Goal: Check status: Check status

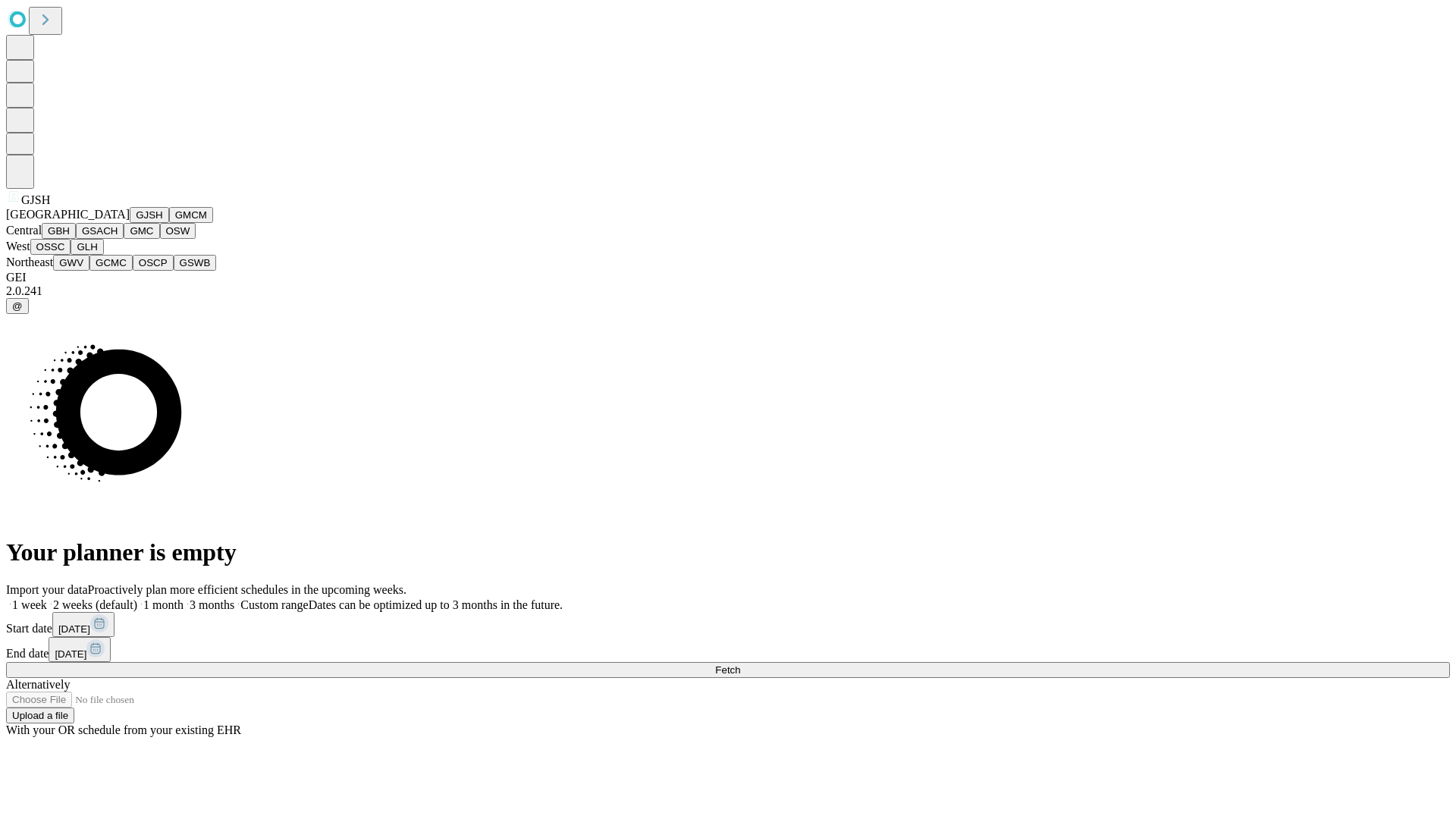
click at [130, 223] on button "GJSH" at bounding box center [149, 215] width 40 height 16
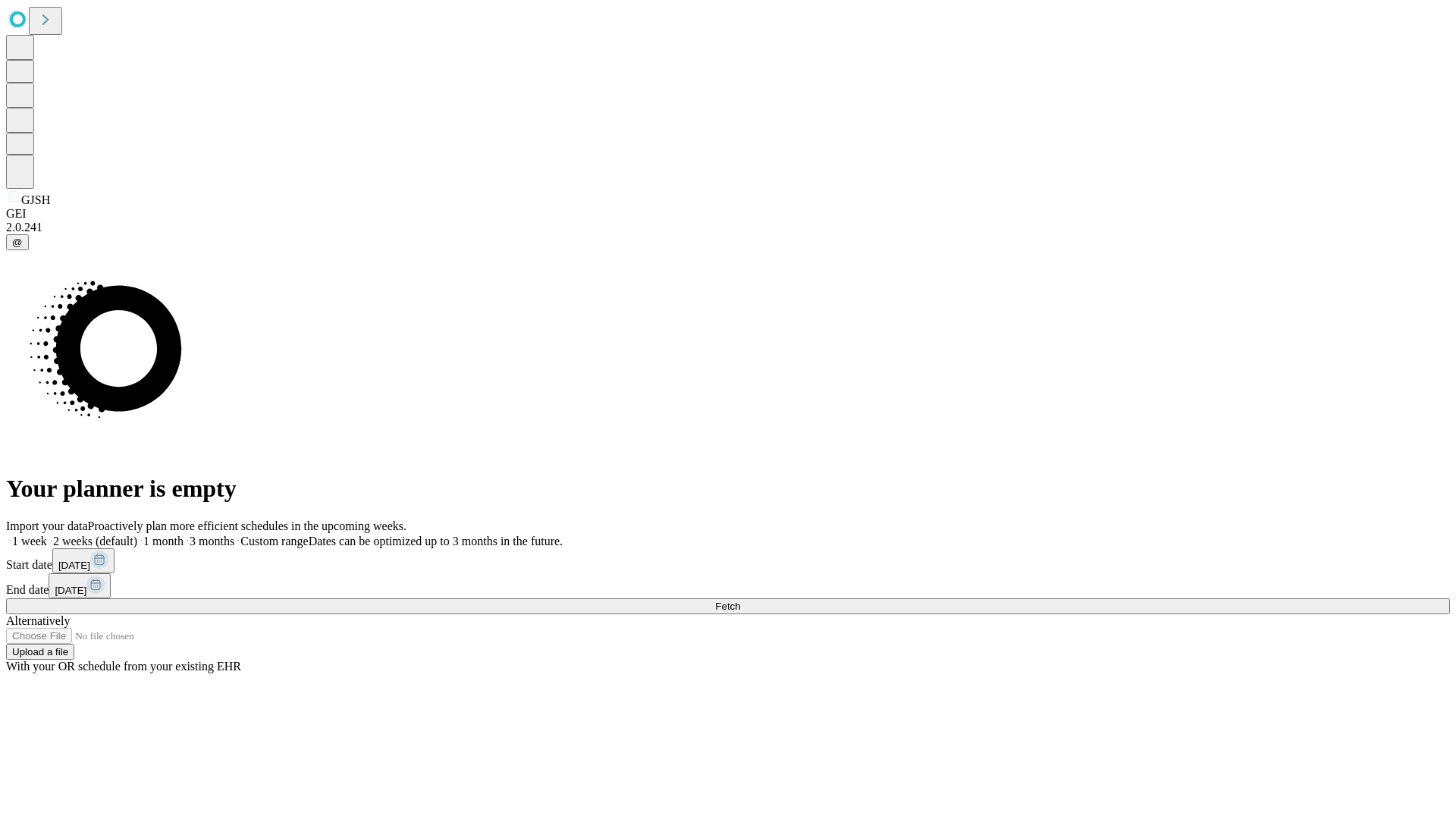
click at [183, 534] on label "1 month" at bounding box center [160, 541] width 46 height 13
click at [740, 601] on span "Fetch" at bounding box center [727, 606] width 25 height 11
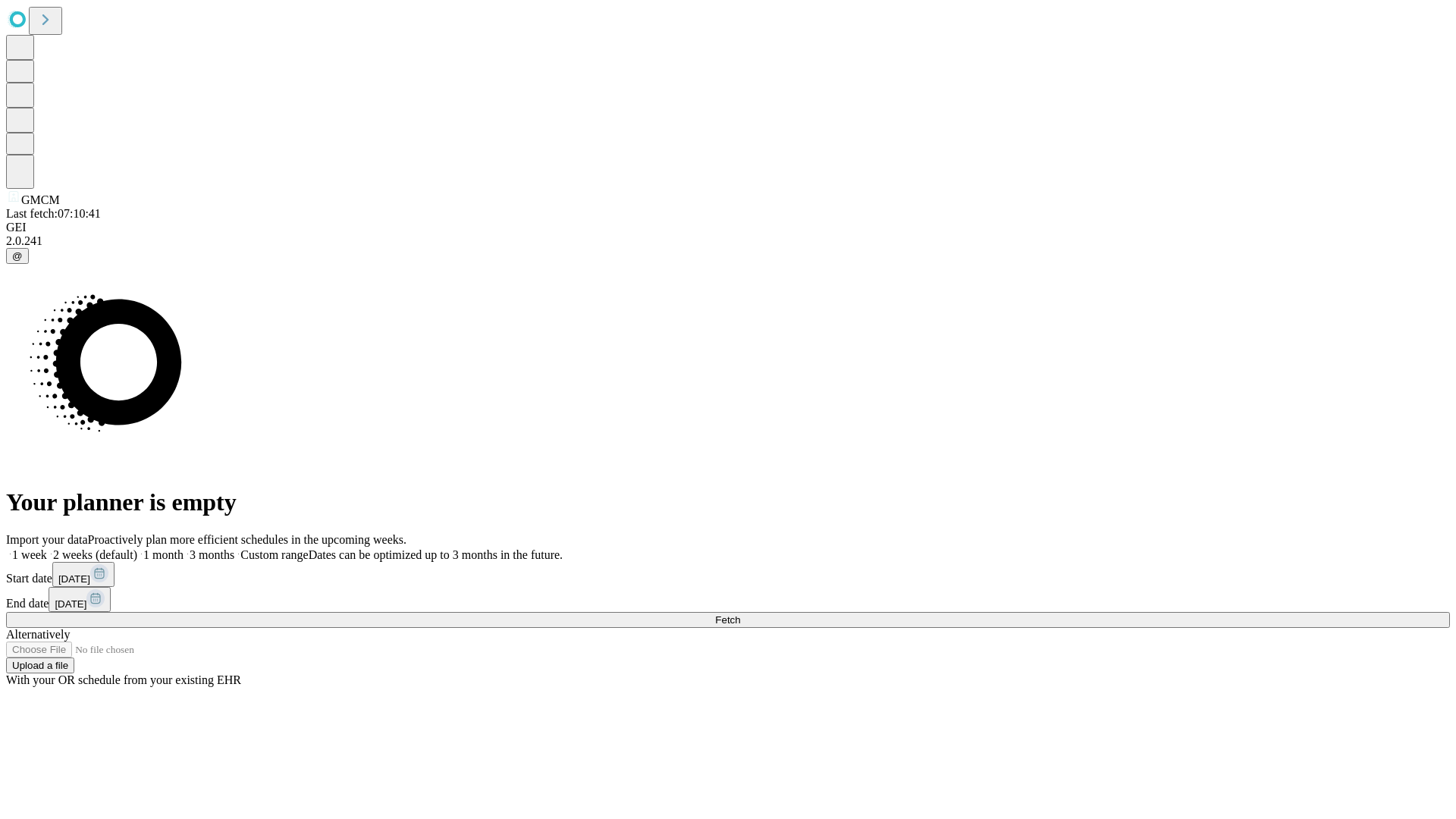
click at [183, 549] on label "1 month" at bounding box center [160, 555] width 46 height 13
click at [740, 614] on span "Fetch" at bounding box center [727, 619] width 25 height 11
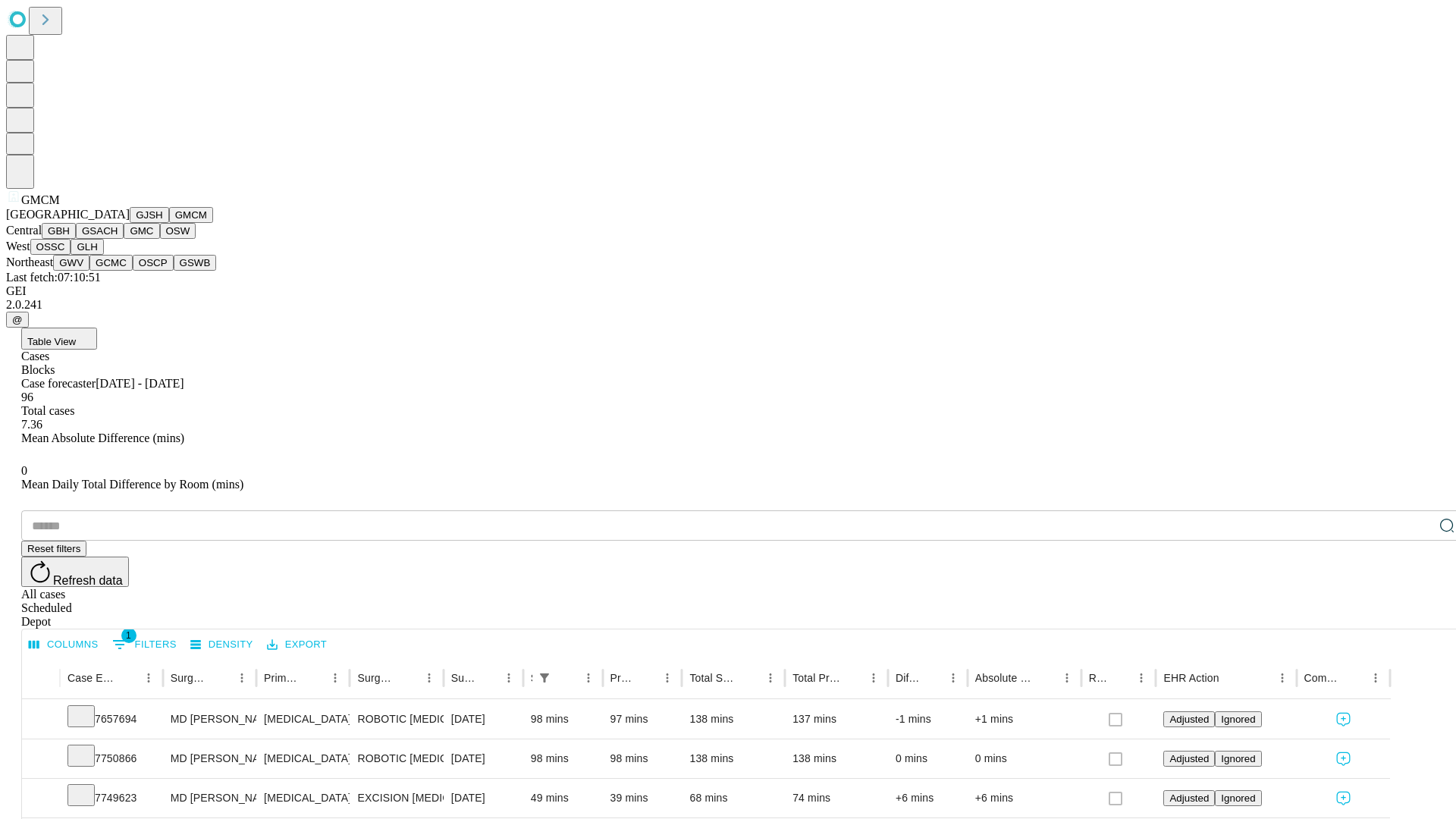
click at [76, 239] on button "GBH" at bounding box center [59, 231] width 34 height 16
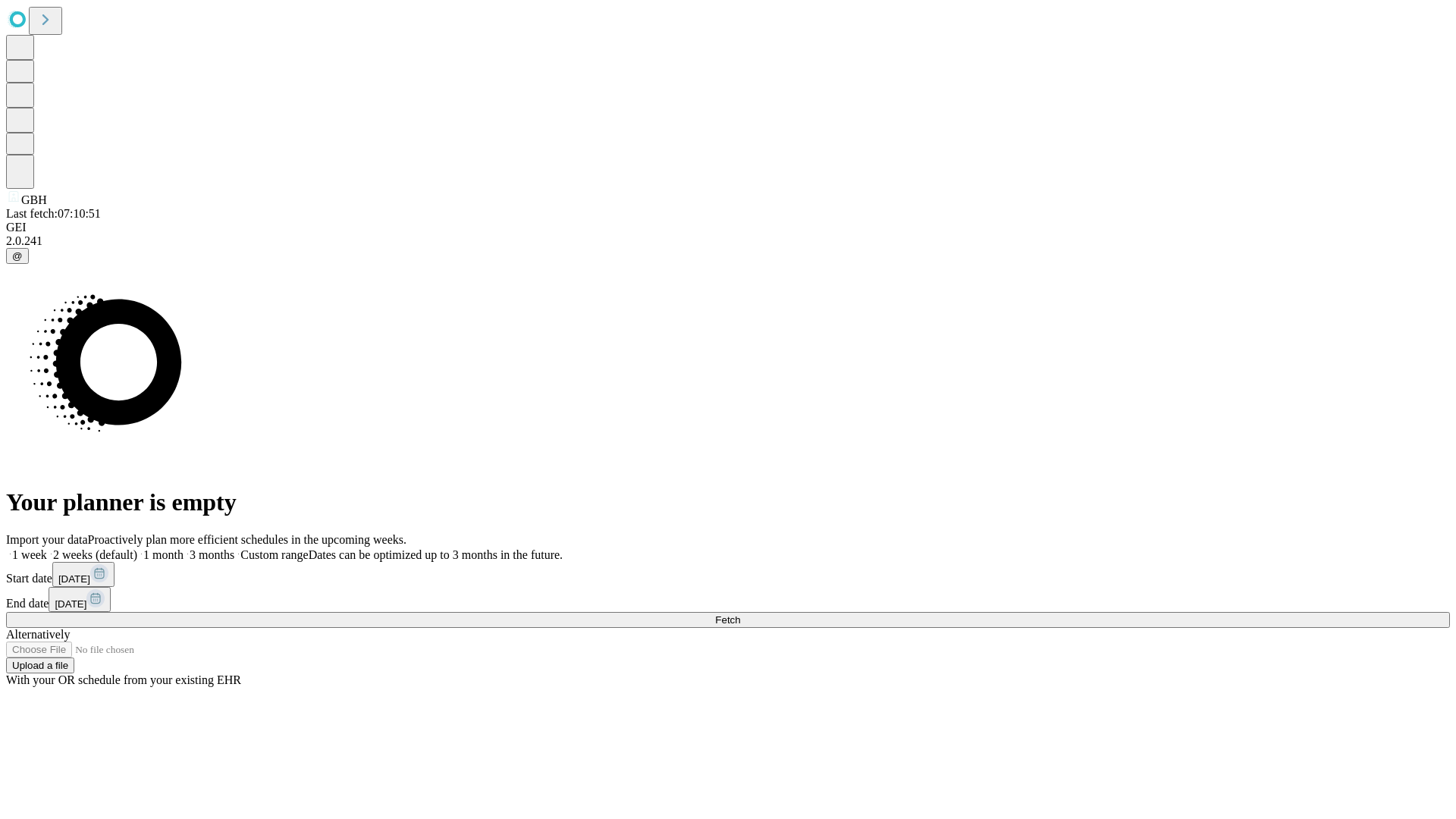
click at [183, 549] on label "1 month" at bounding box center [160, 555] width 46 height 13
click at [740, 614] on span "Fetch" at bounding box center [727, 619] width 25 height 11
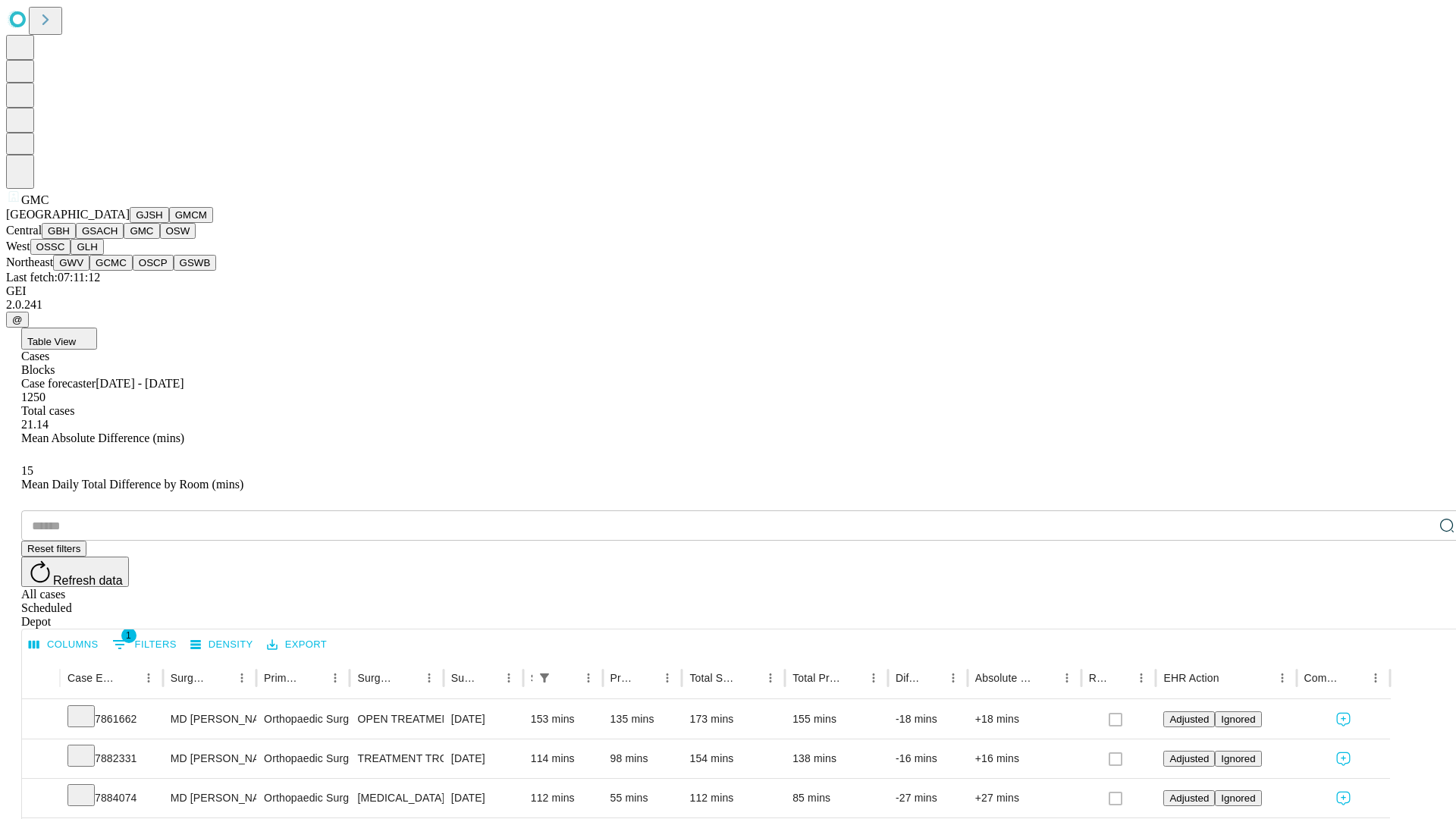
click at [160, 239] on button "OSW" at bounding box center [178, 231] width 36 height 16
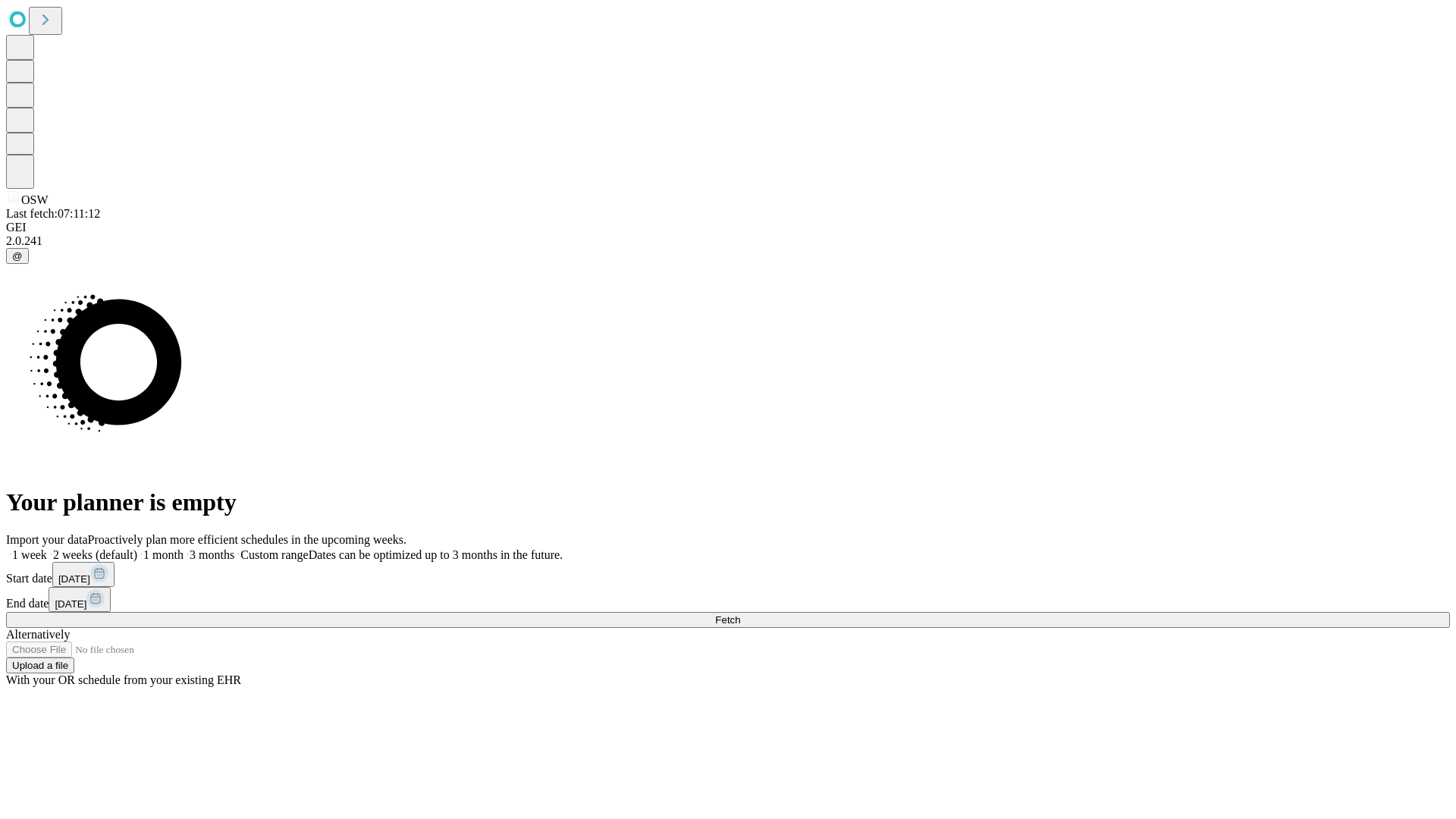
click at [183, 549] on label "1 month" at bounding box center [160, 555] width 46 height 13
click at [740, 614] on span "Fetch" at bounding box center [727, 619] width 25 height 11
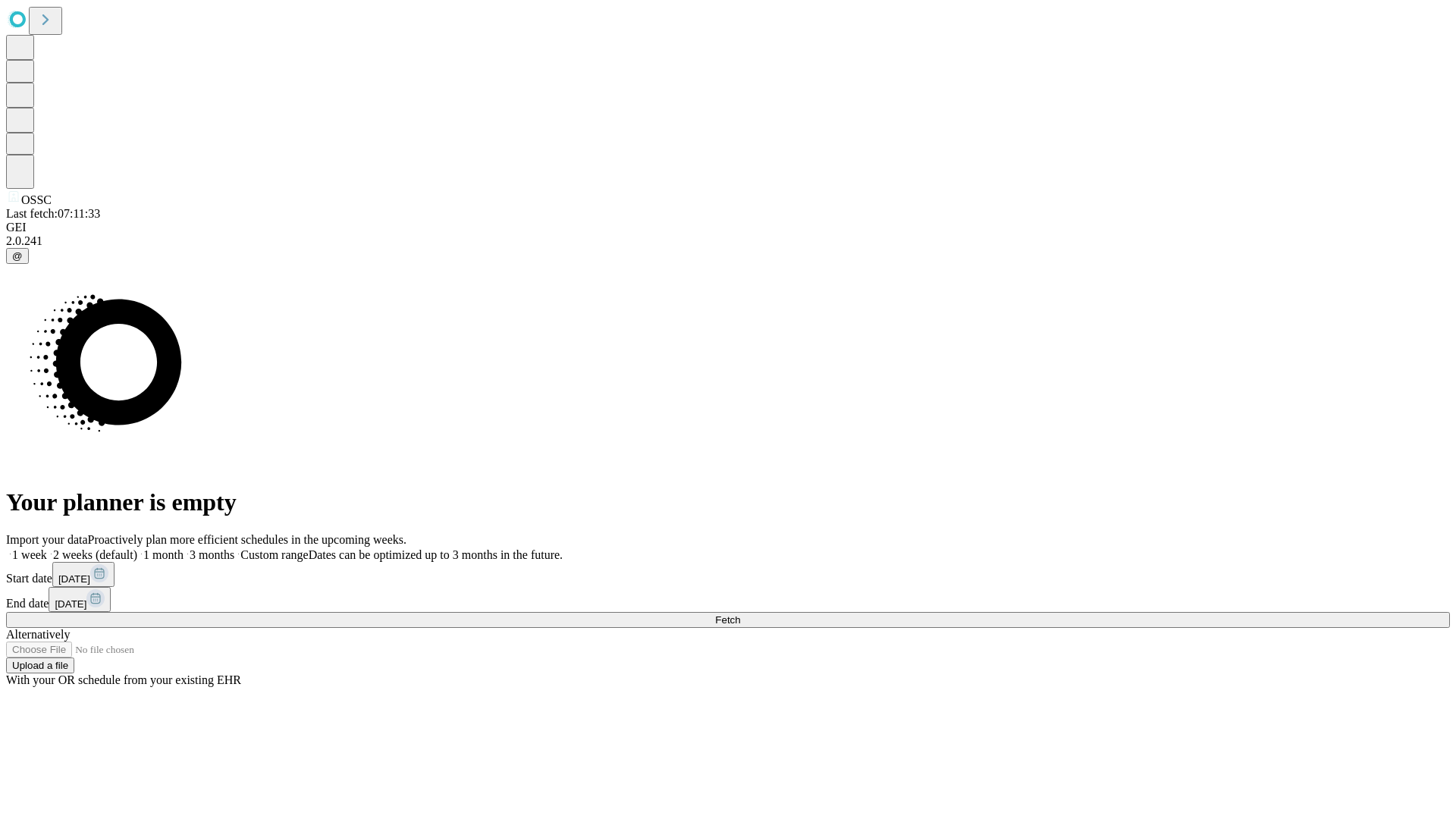
click at [740, 614] on span "Fetch" at bounding box center [727, 619] width 25 height 11
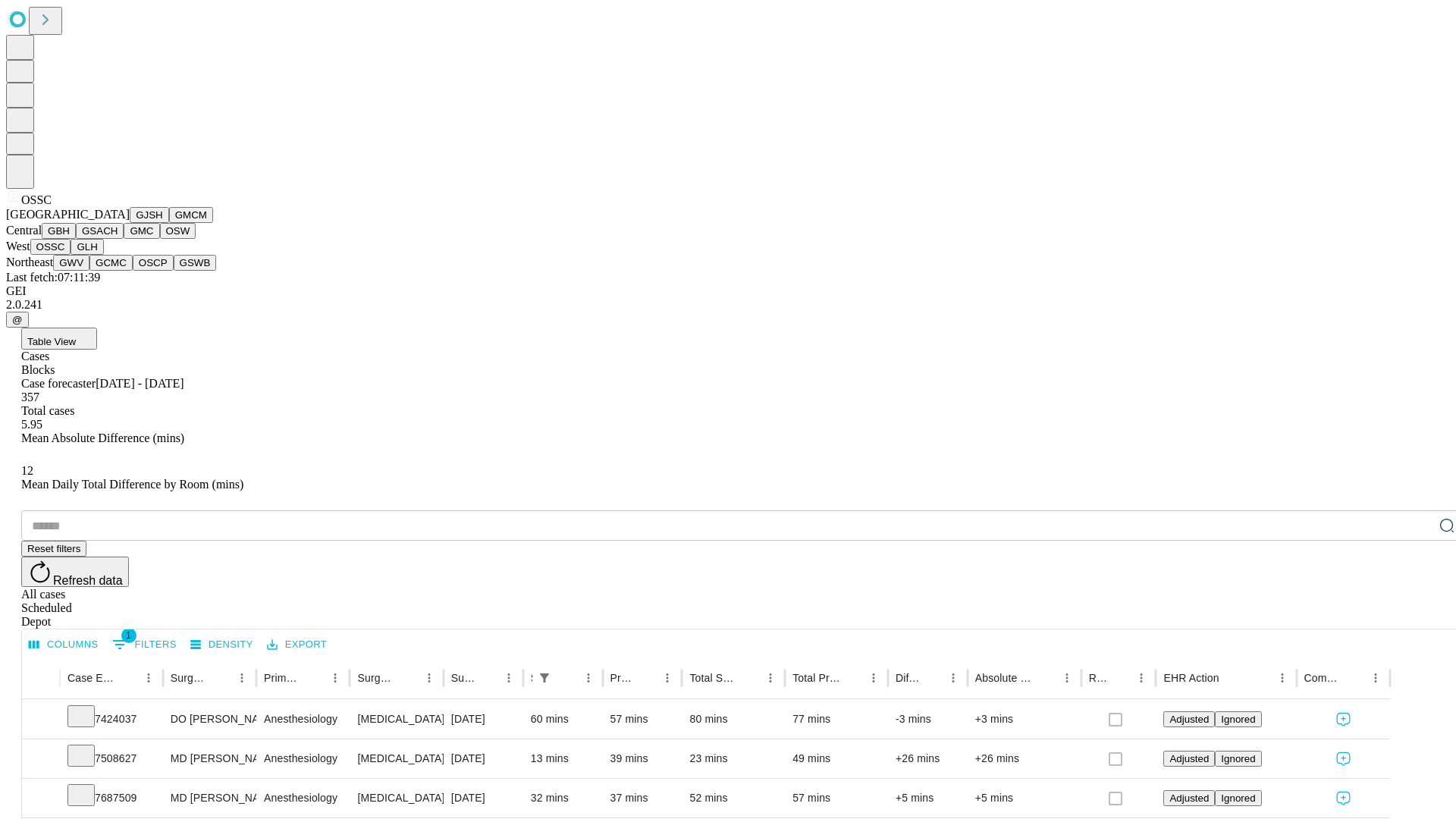
click at [103, 254] on button "GLH" at bounding box center [87, 247] width 32 height 16
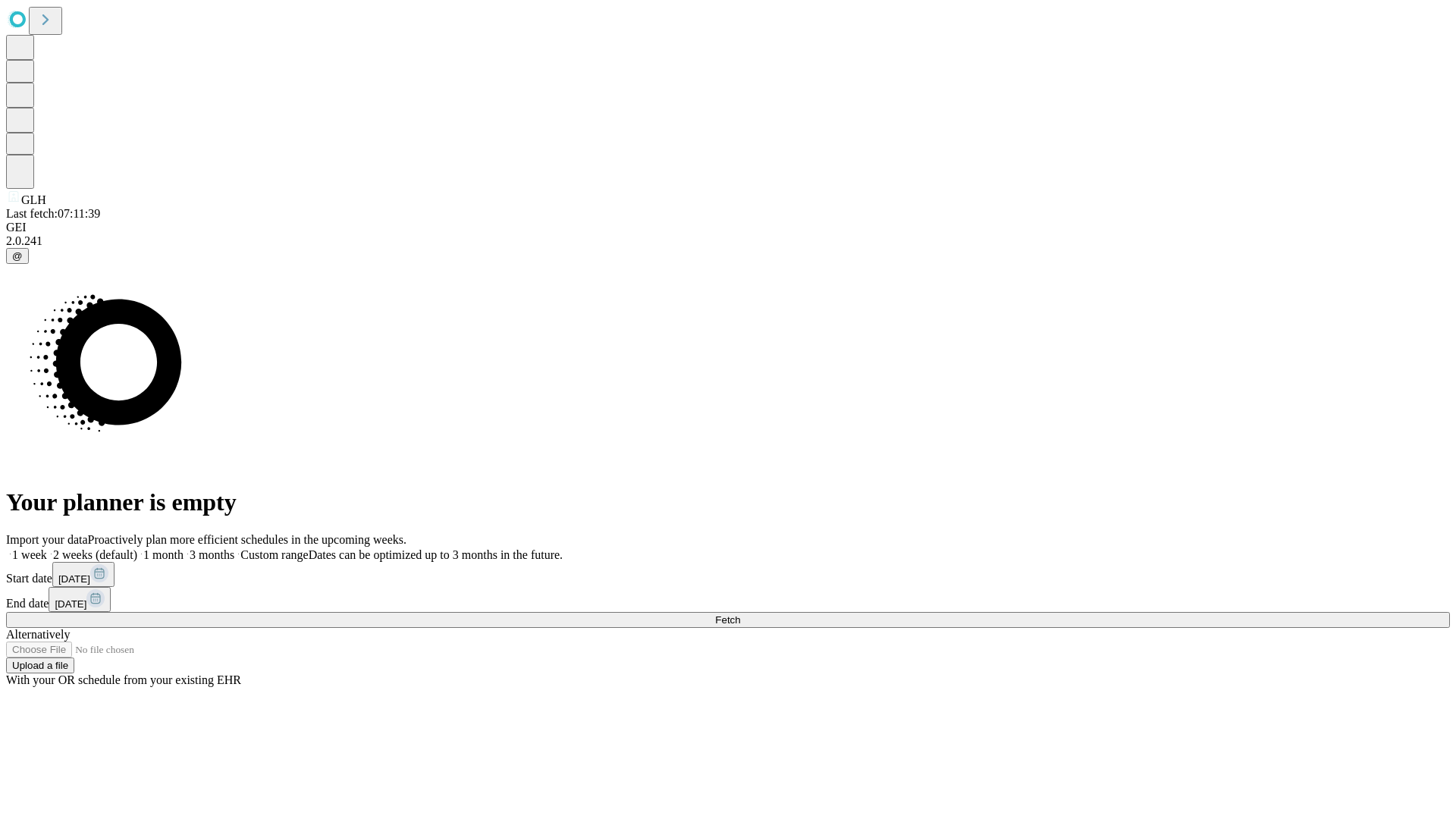
click at [183, 549] on label "1 month" at bounding box center [160, 555] width 46 height 13
click at [740, 614] on span "Fetch" at bounding box center [727, 619] width 25 height 11
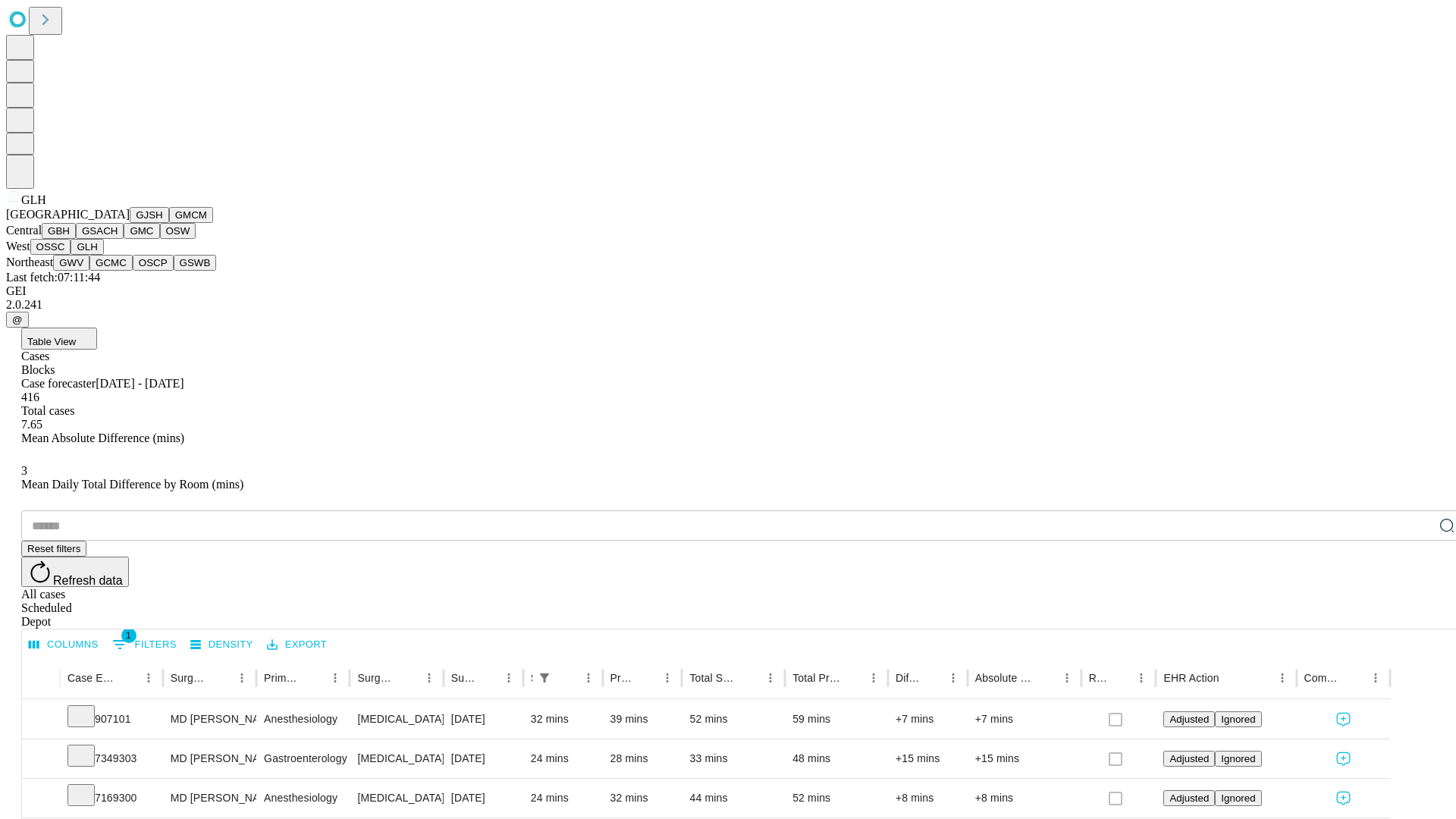
click at [90, 270] on button "GWV" at bounding box center [71, 262] width 36 height 16
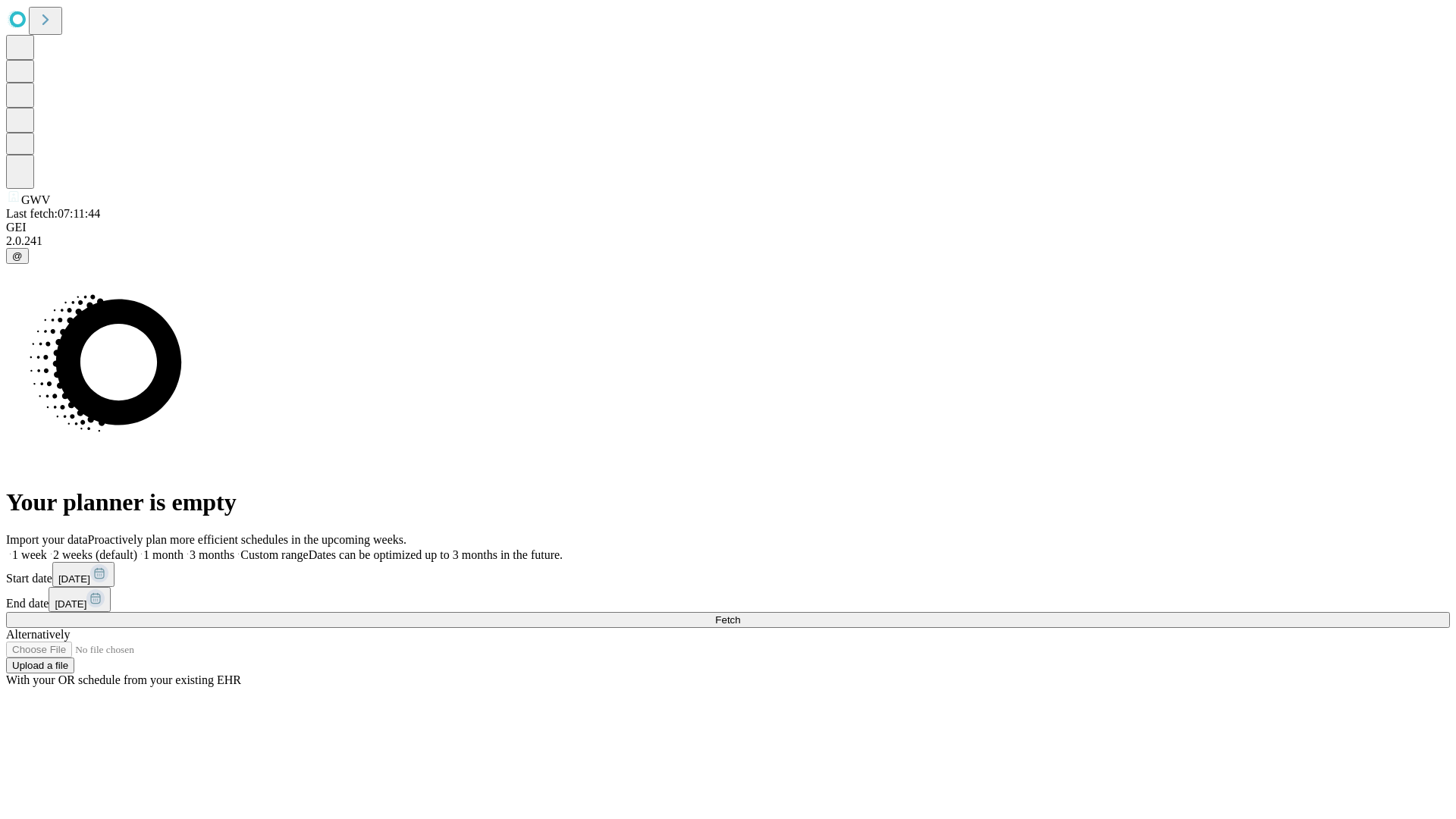
click at [183, 549] on label "1 month" at bounding box center [160, 555] width 46 height 13
click at [740, 614] on span "Fetch" at bounding box center [727, 619] width 25 height 11
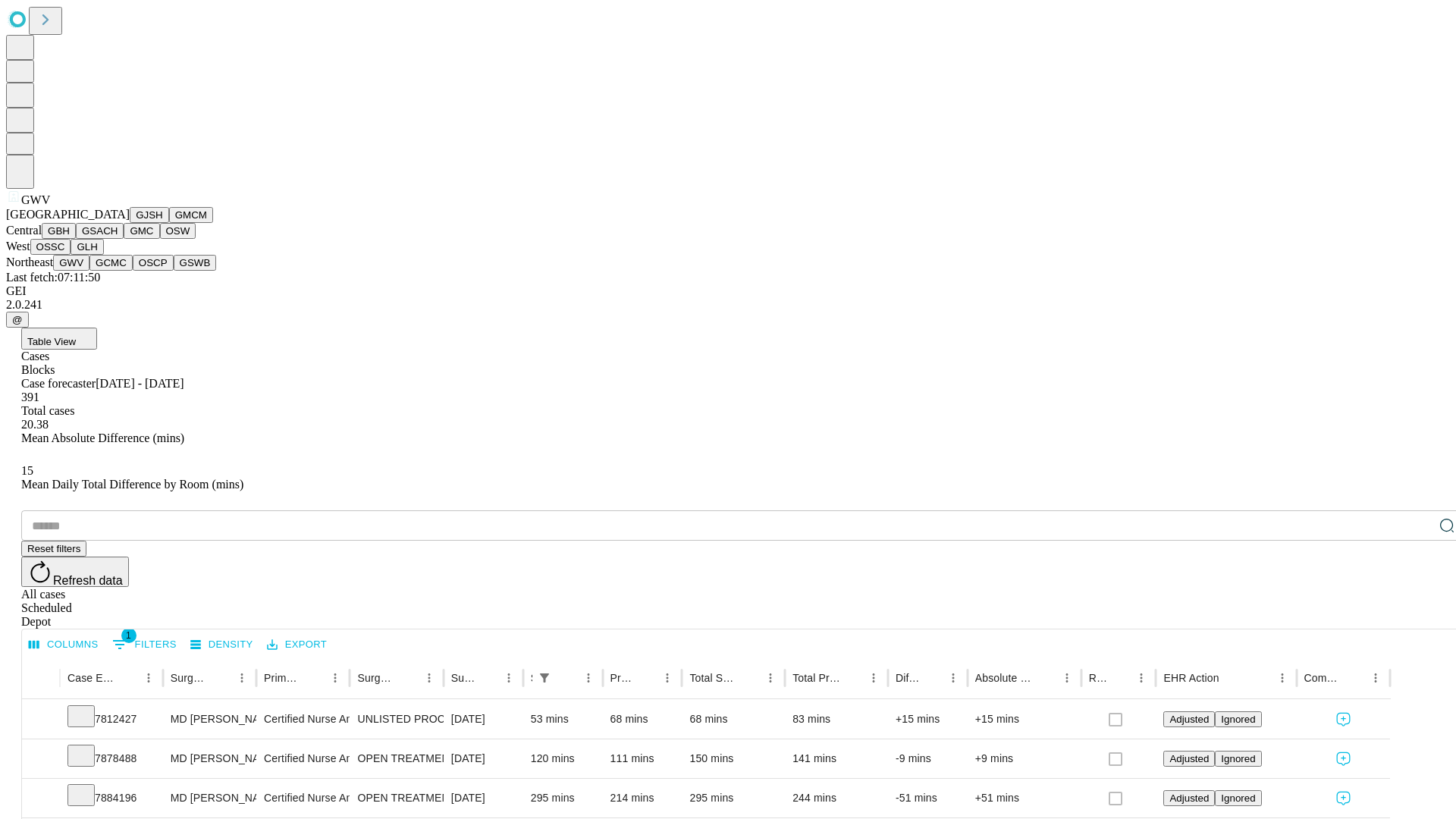
click at [117, 270] on button "GCMC" at bounding box center [112, 262] width 43 height 16
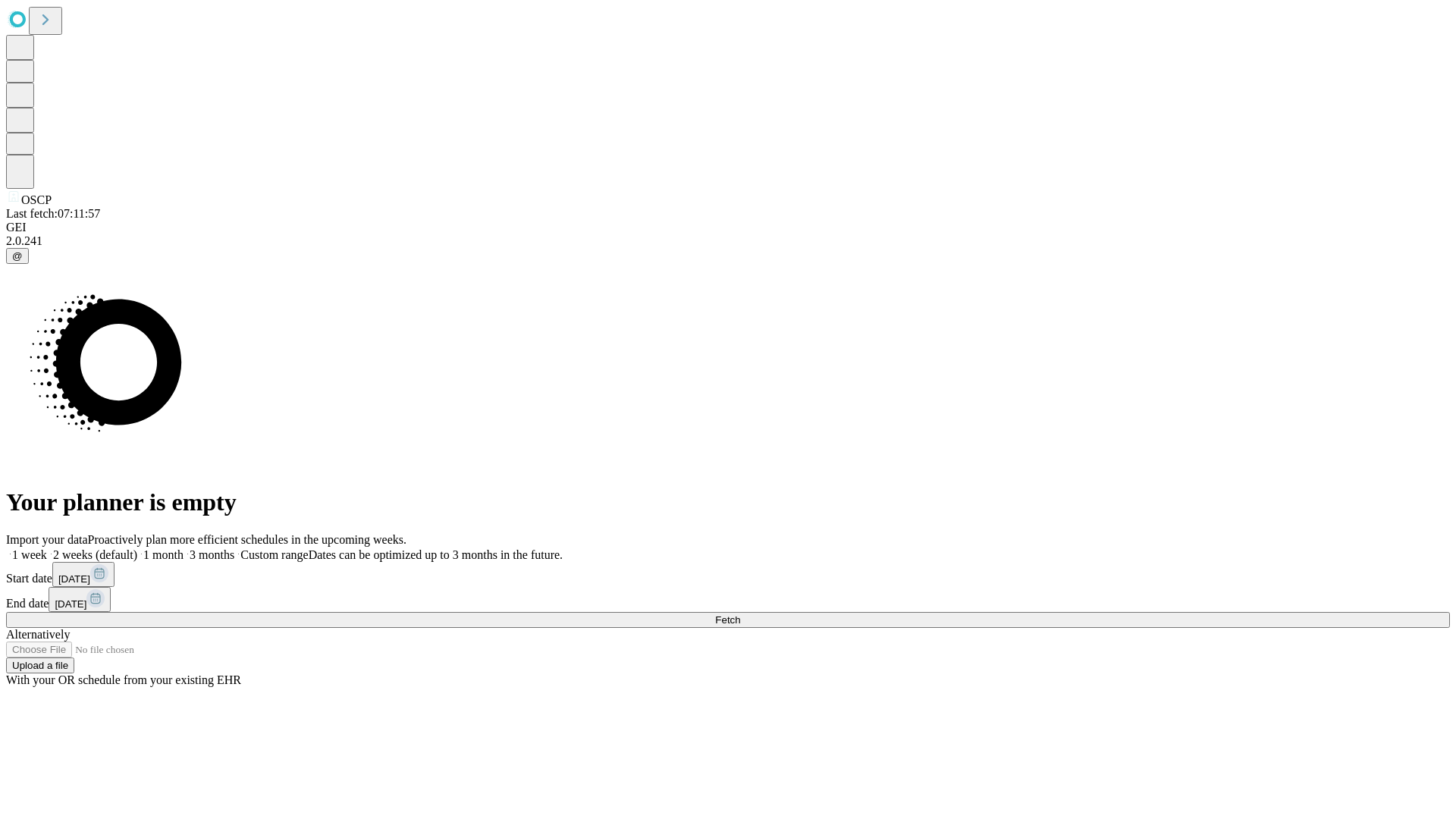
click at [183, 549] on label "1 month" at bounding box center [160, 555] width 46 height 13
click at [740, 614] on span "Fetch" at bounding box center [727, 619] width 25 height 11
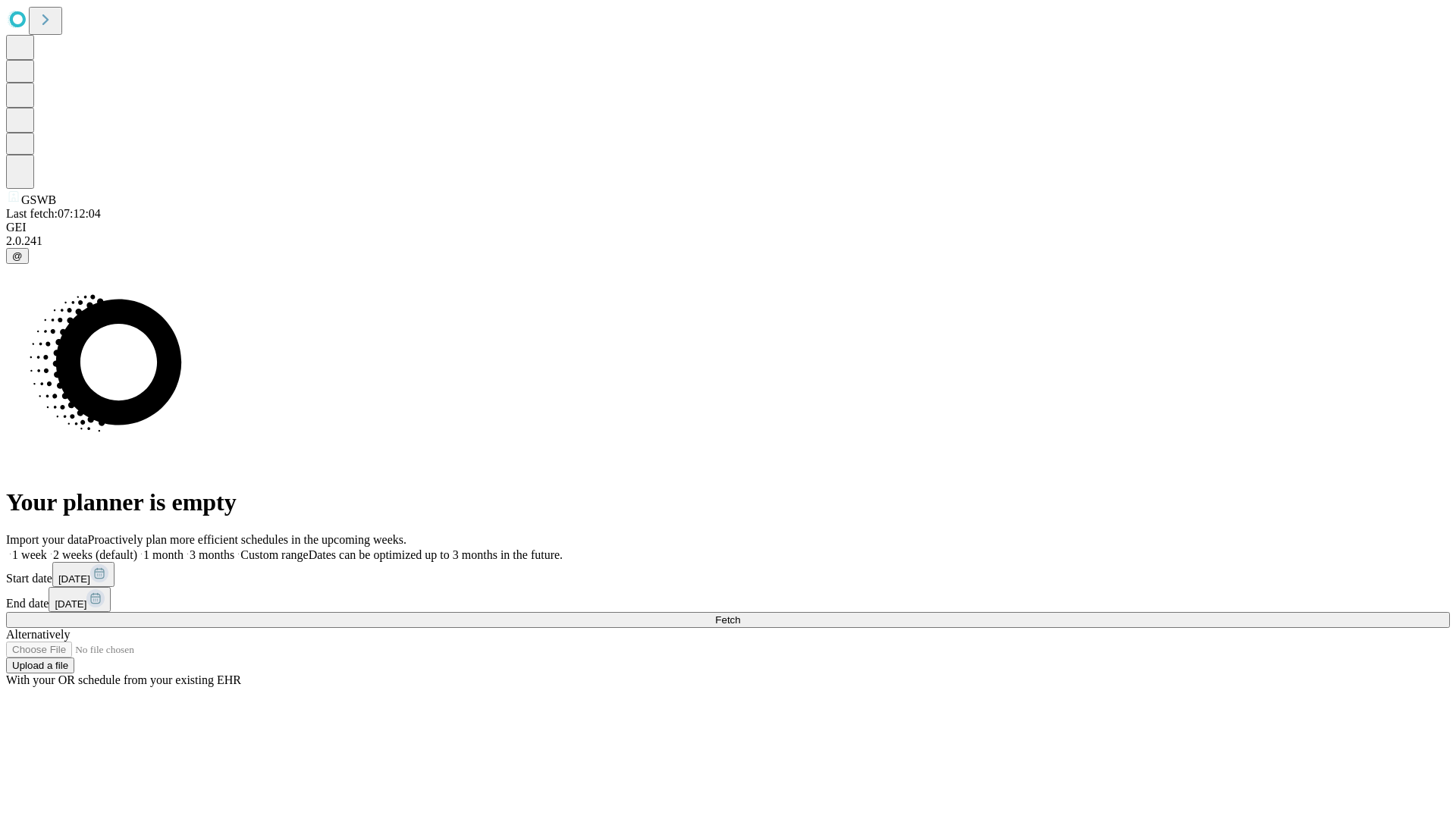
click at [183, 549] on label "1 month" at bounding box center [160, 555] width 46 height 13
click at [740, 614] on span "Fetch" at bounding box center [727, 619] width 25 height 11
